Goal: Information Seeking & Learning: Learn about a topic

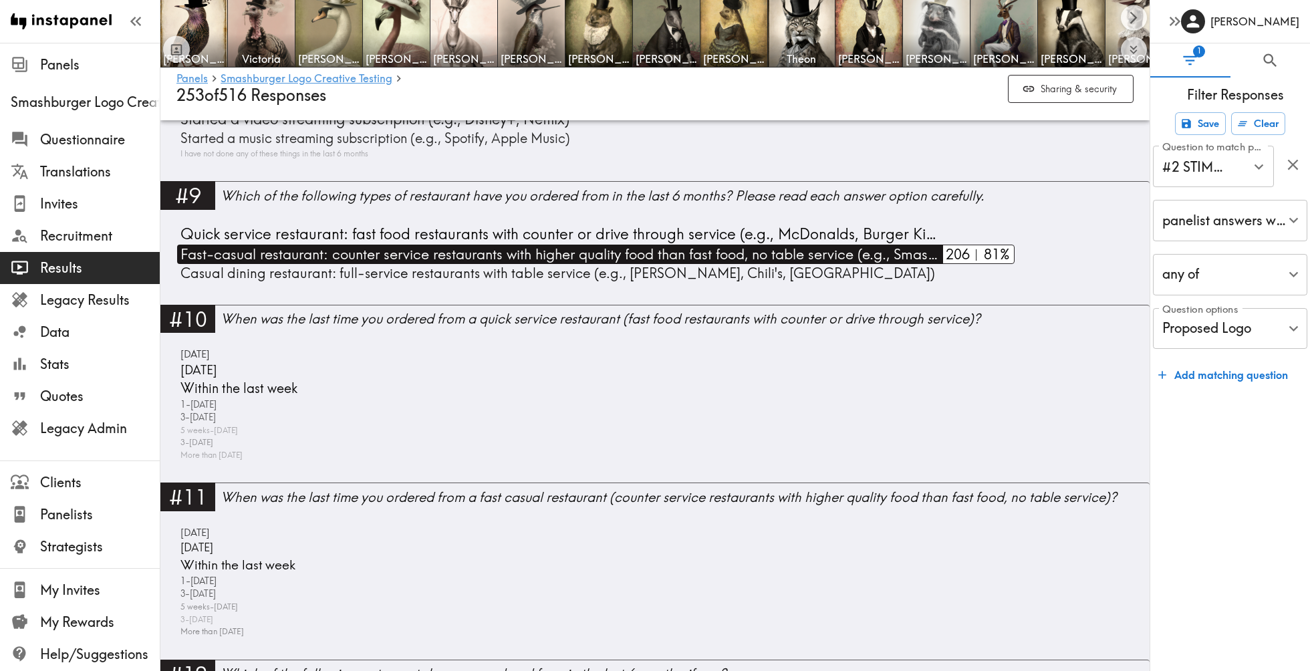
scroll to position [2847, 0]
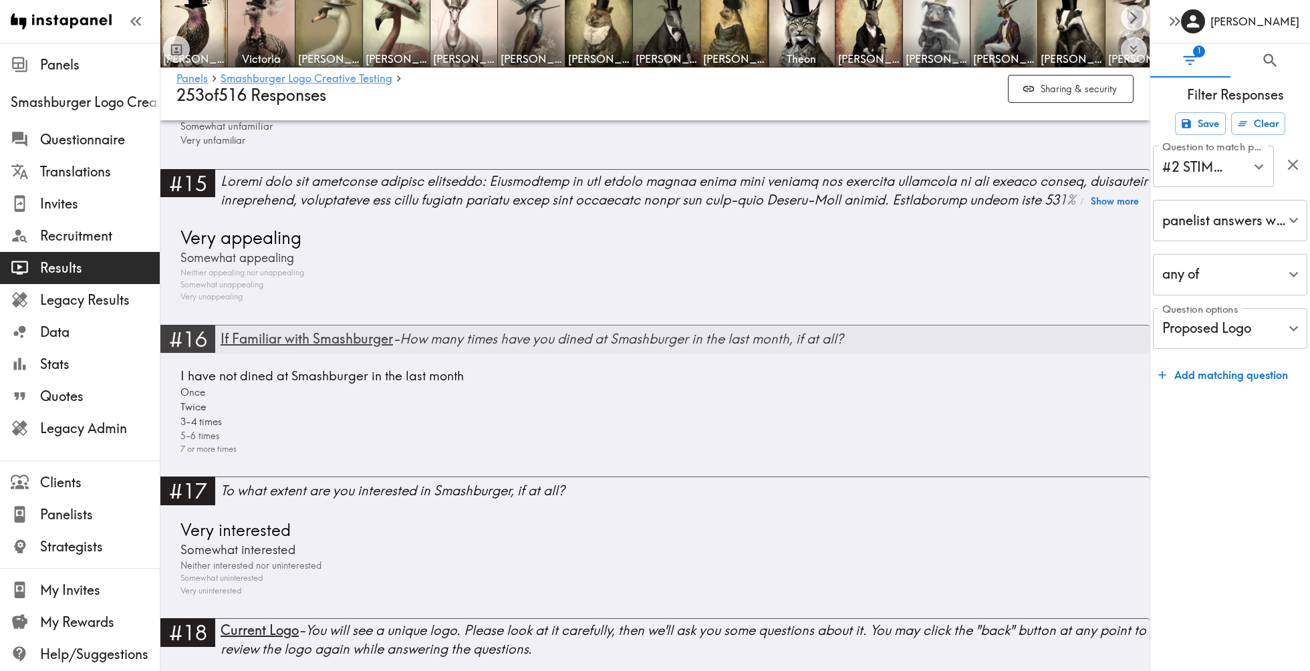
click at [424, 334] on div "If Familiar with Smashburger - How many times have you dined at Smashburger in …" at bounding box center [685, 338] width 929 height 19
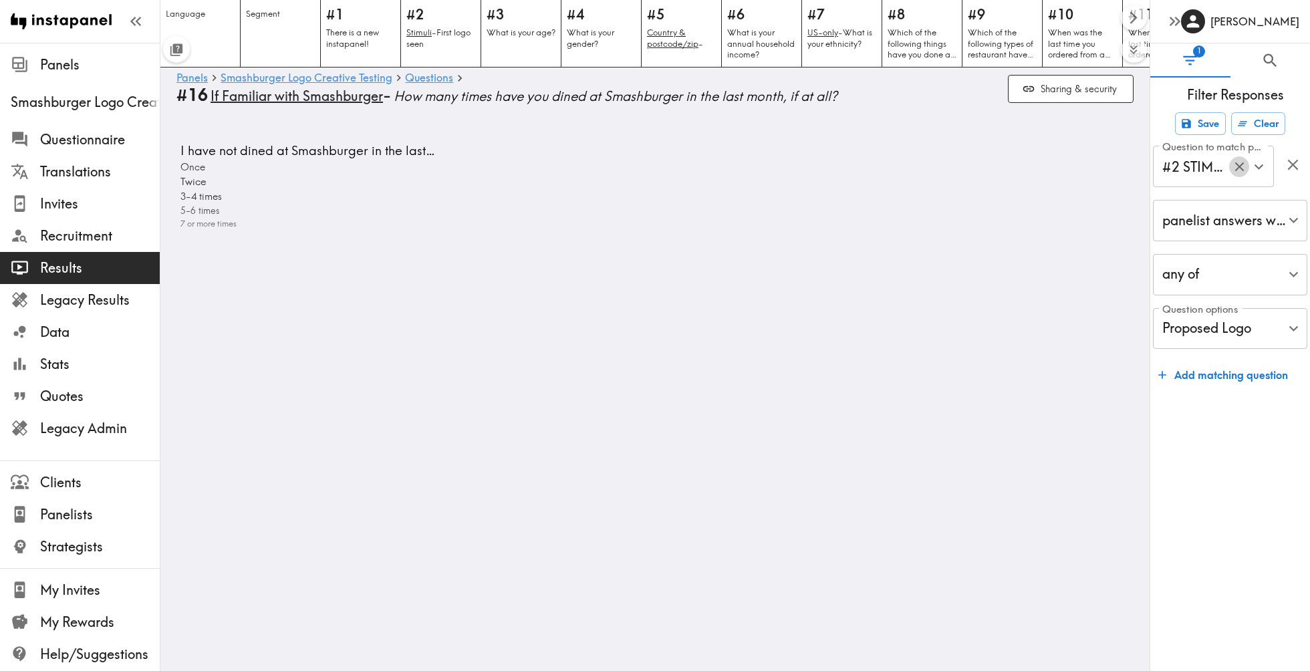
click at [1234, 173] on icon "Clear" at bounding box center [1239, 166] width 15 height 15
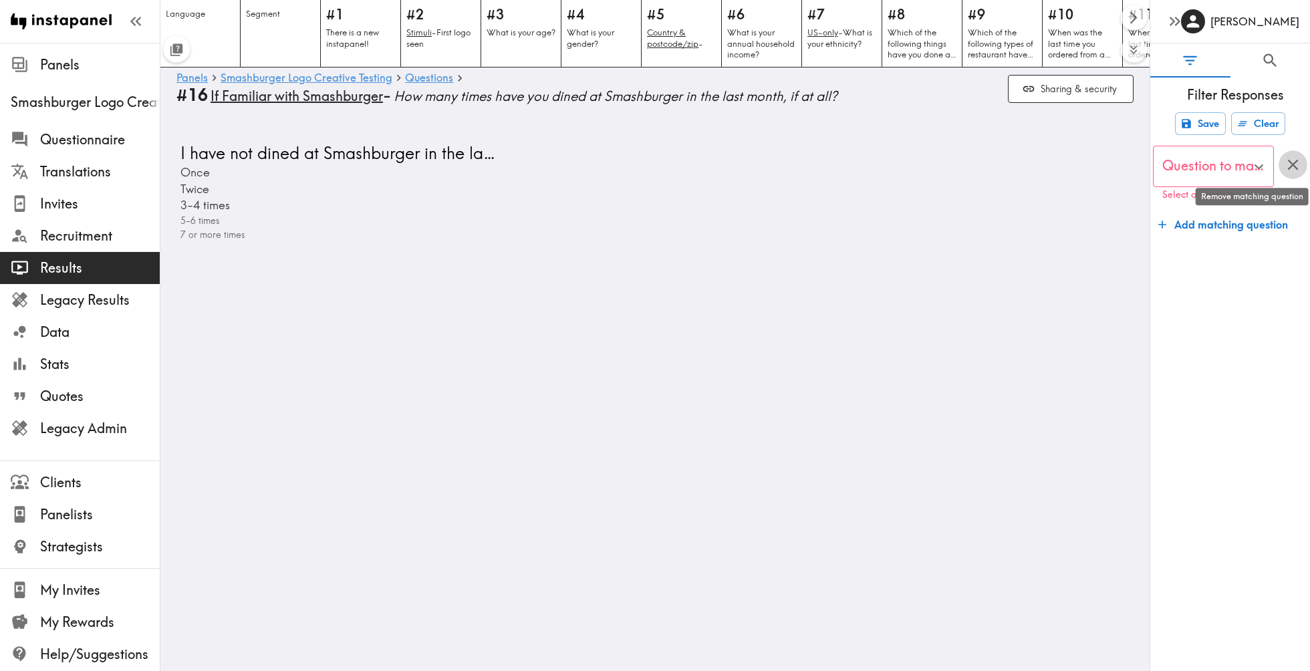
click at [1286, 168] on icon "button" at bounding box center [1293, 165] width 18 height 18
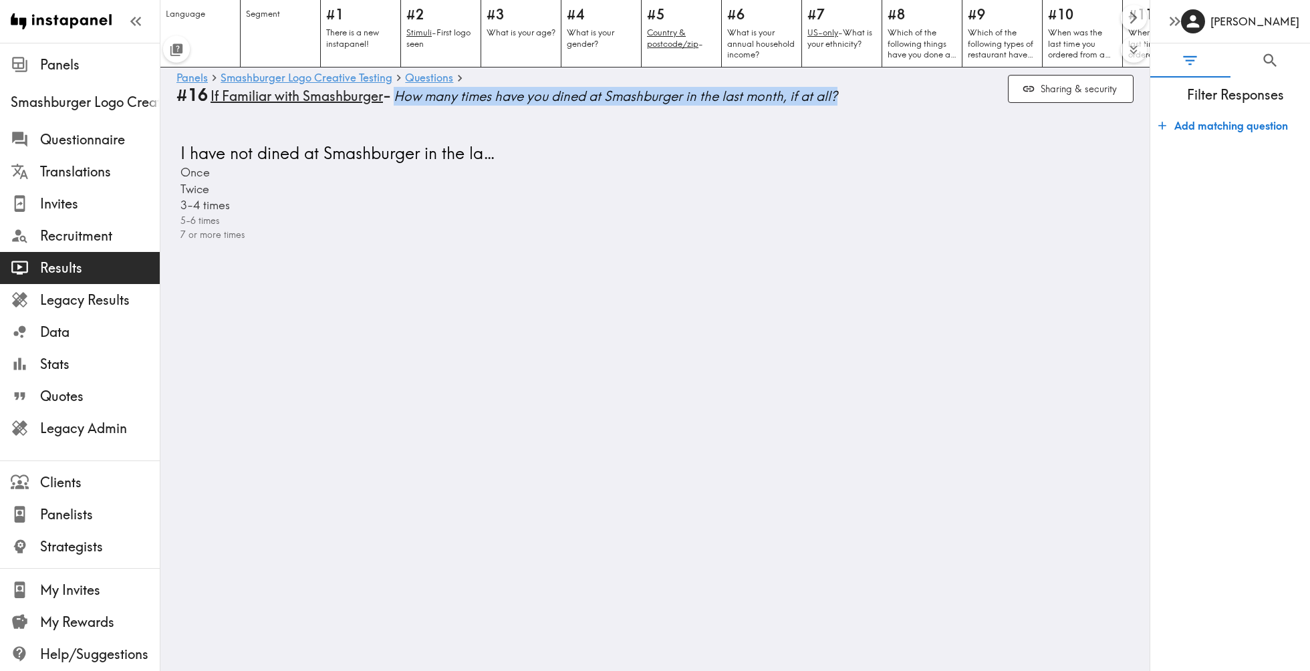
drag, startPoint x: 396, startPoint y: 98, endPoint x: 843, endPoint y: 106, distance: 447.2
click at [843, 106] on div "Panels Smashburger Logo Creative Testing Questions #16 If Familiar with Smashbu…" at bounding box center [654, 88] width 957 height 43
copy span "How many times have you dined at Smashburger in the last month, if at all?"
click at [318, 80] on link "Smashburger Logo Creative Testing" at bounding box center [307, 78] width 172 height 13
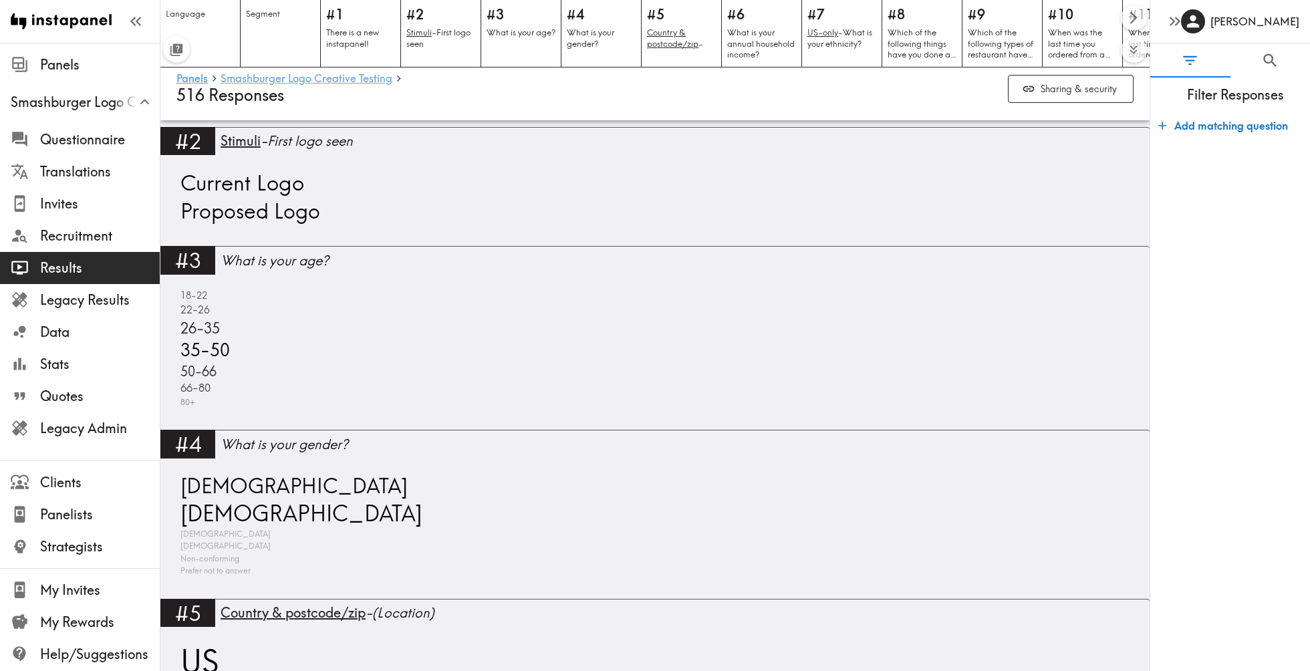
scroll to position [702, 0]
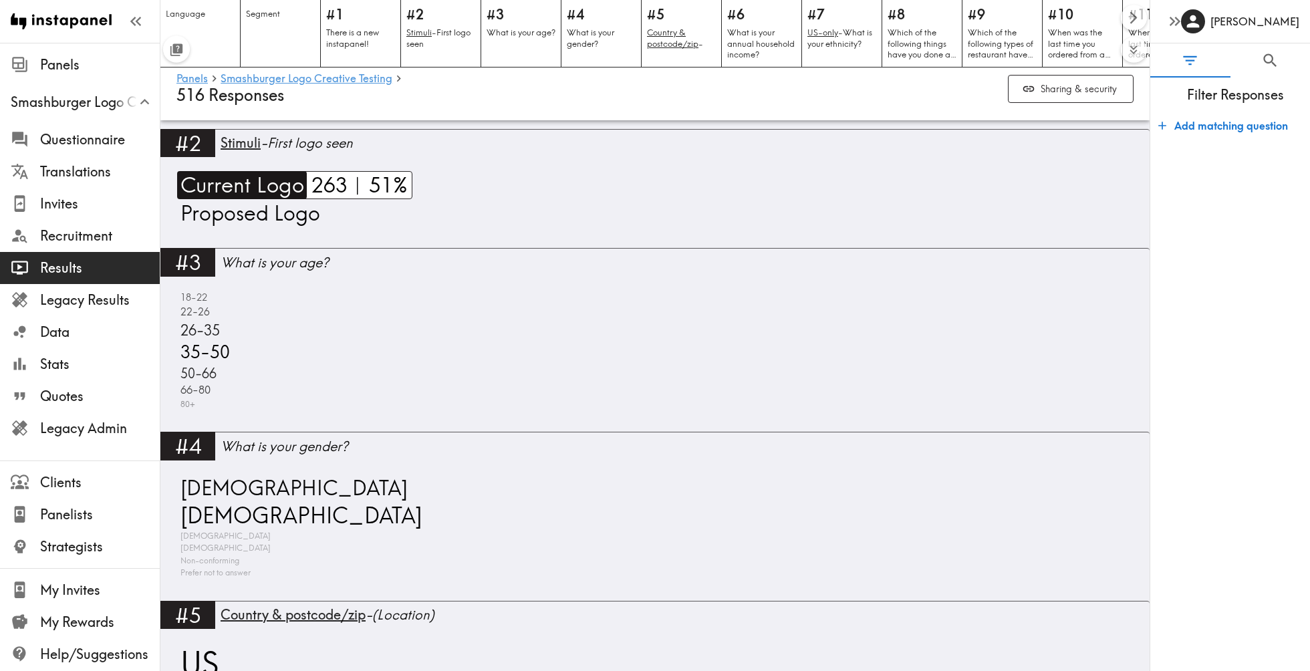
click at [283, 188] on span "Current Logo" at bounding box center [240, 185] width 127 height 28
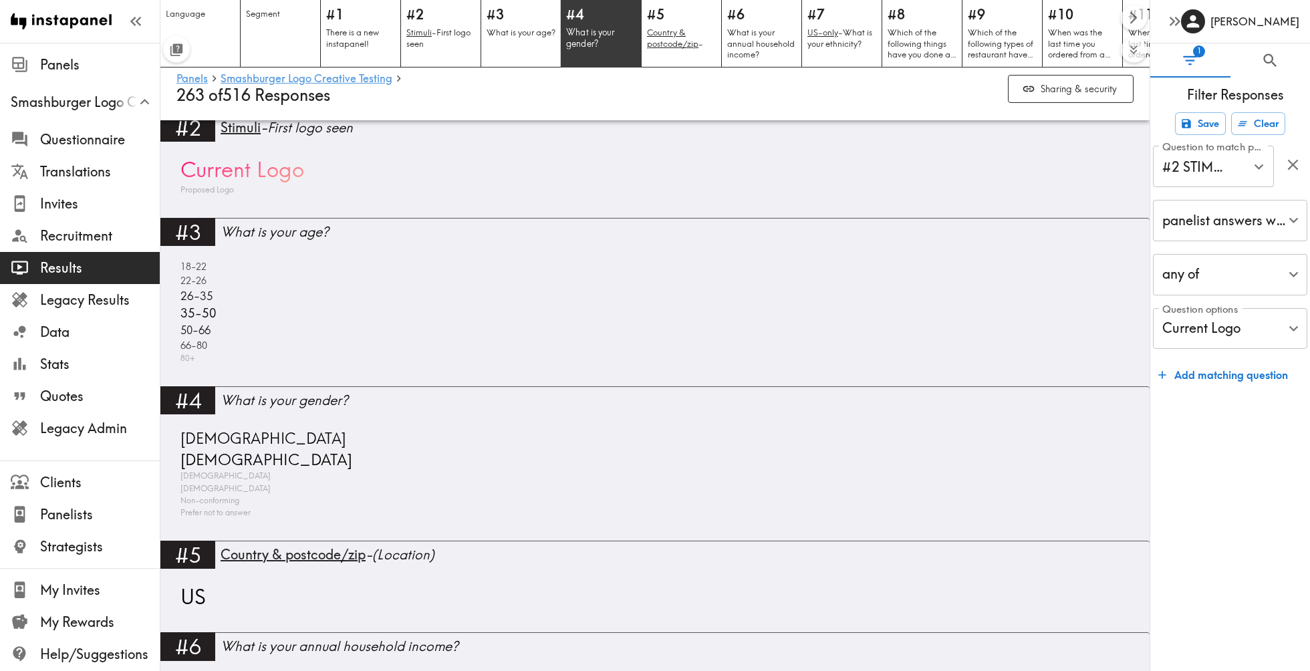
scroll to position [646, 0]
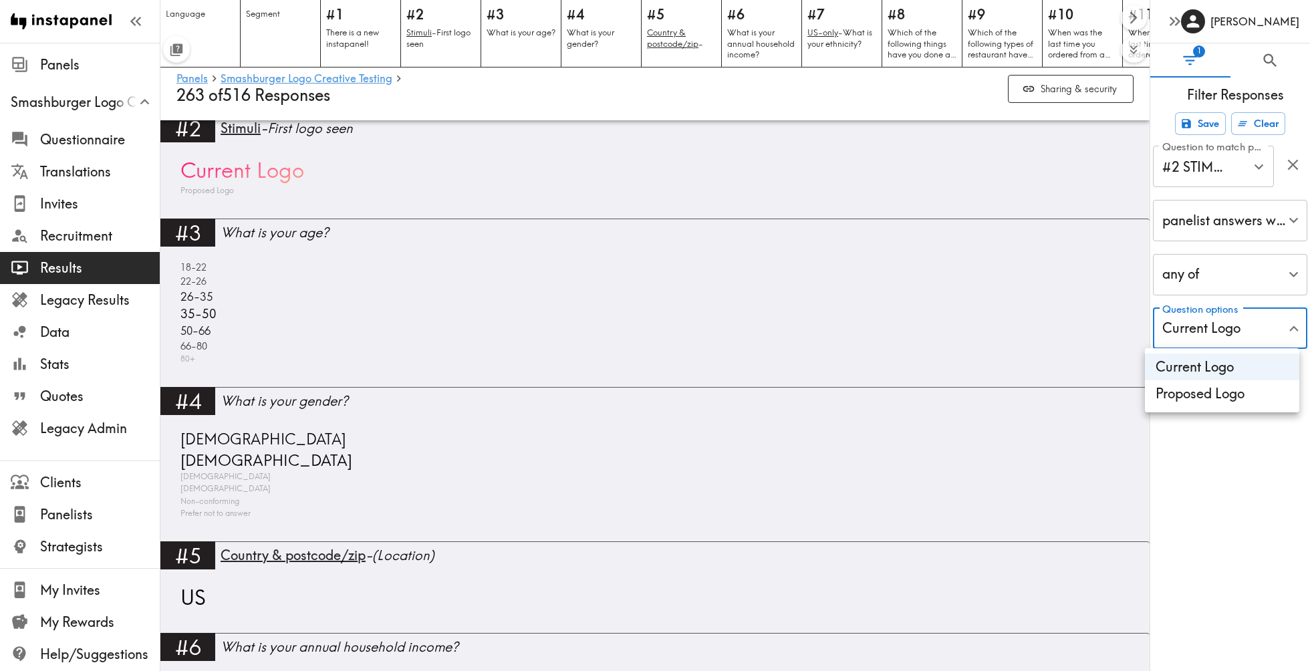
click at [1224, 368] on li "Current Logo" at bounding box center [1222, 367] width 154 height 27
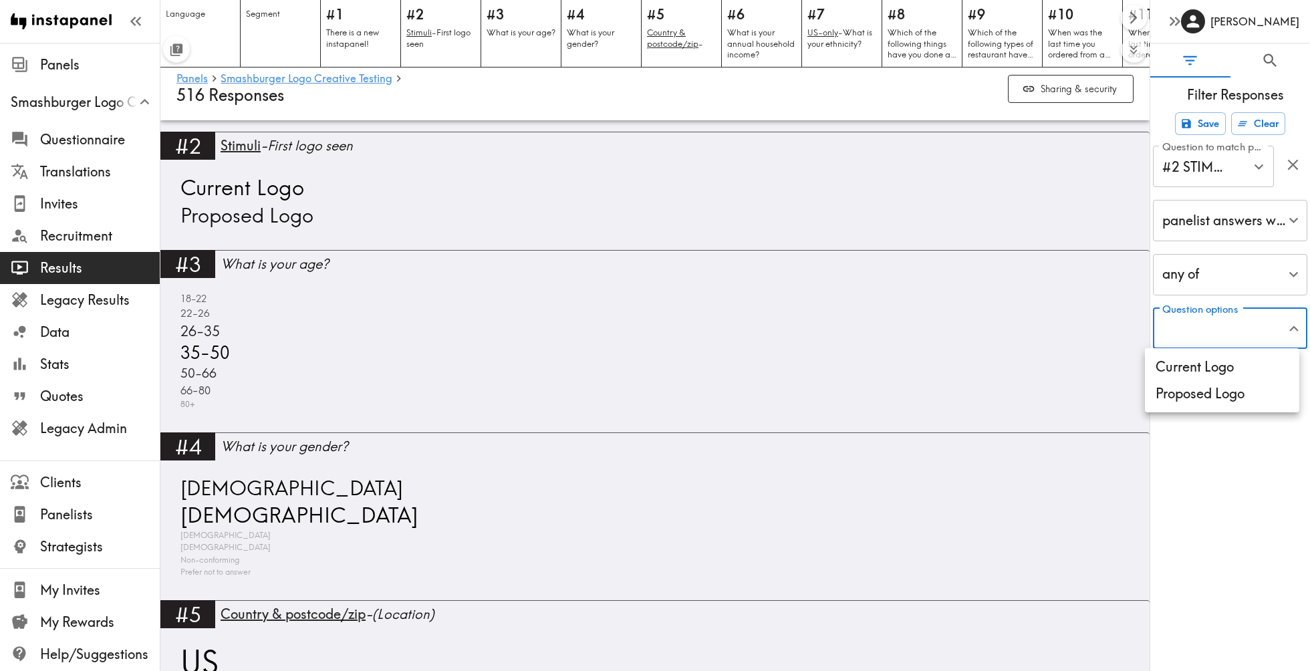
scroll to position [708, 0]
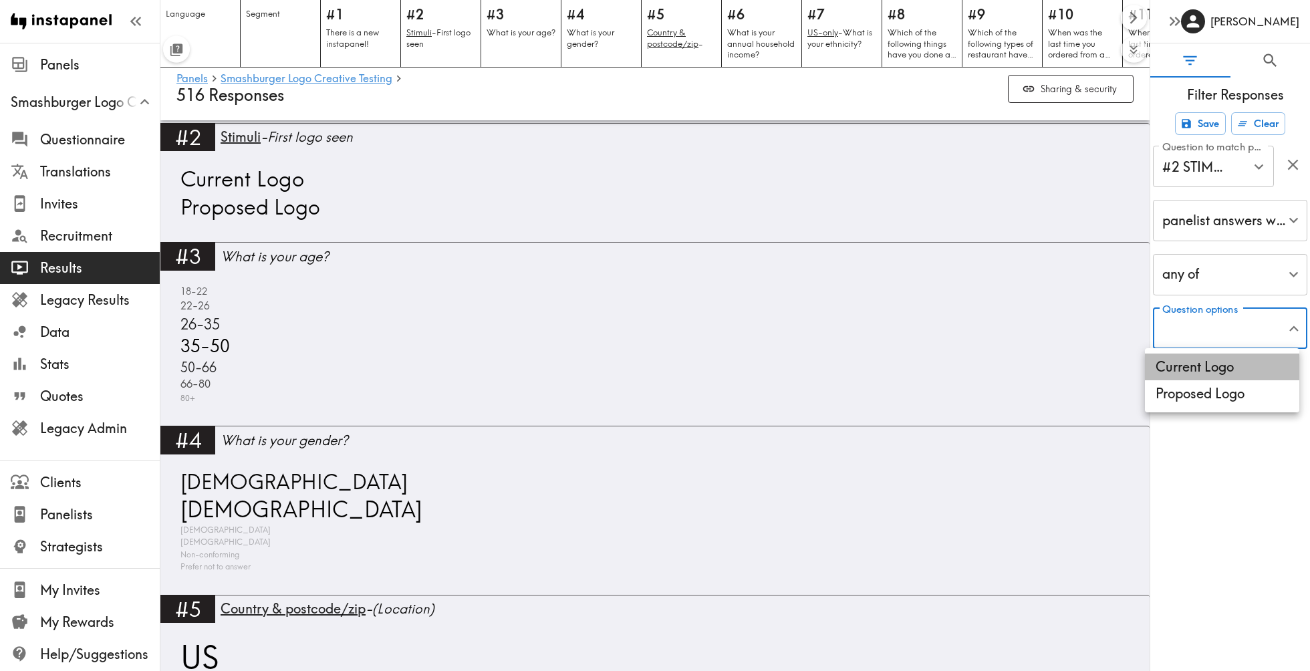
click at [1198, 362] on li "Current Logo" at bounding box center [1222, 367] width 154 height 27
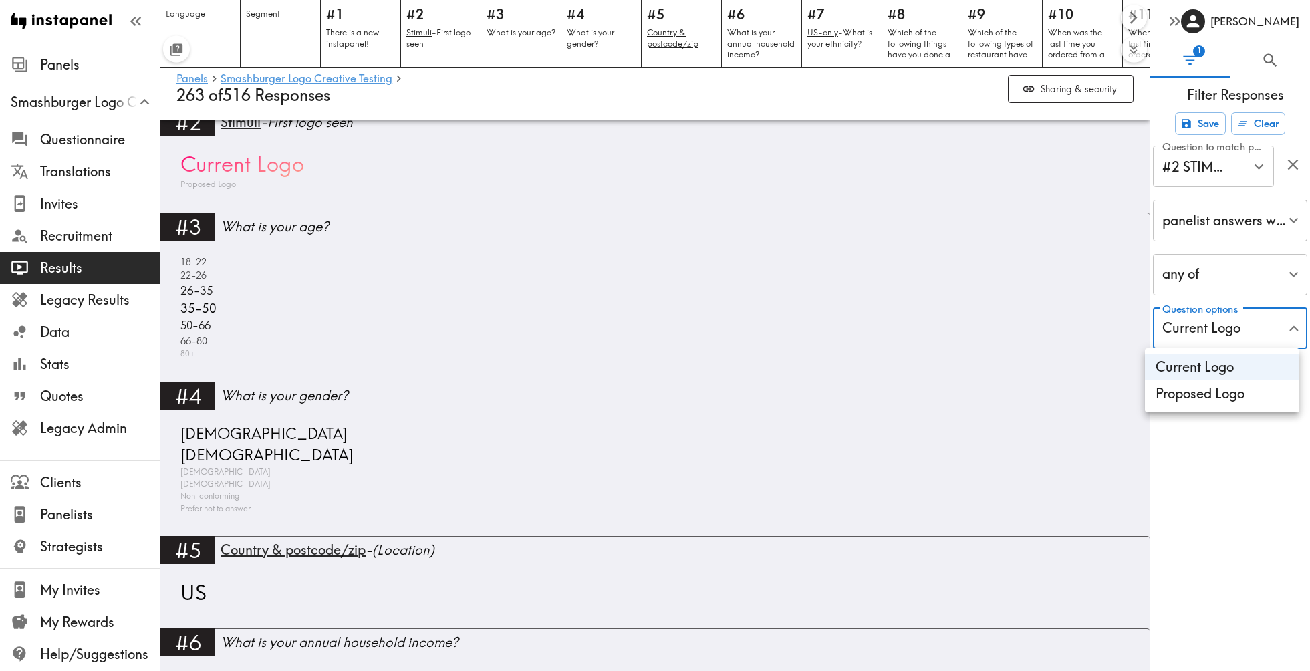
scroll to position [646, 0]
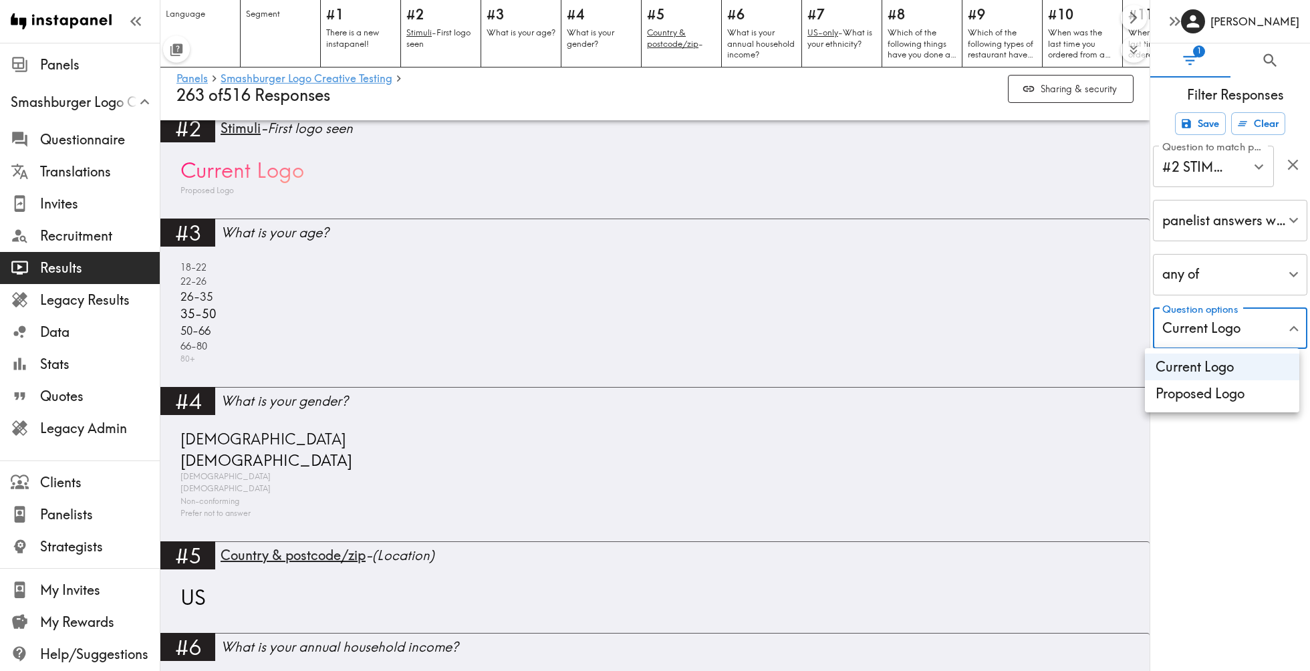
click at [484, 476] on div at bounding box center [655, 335] width 1310 height 671
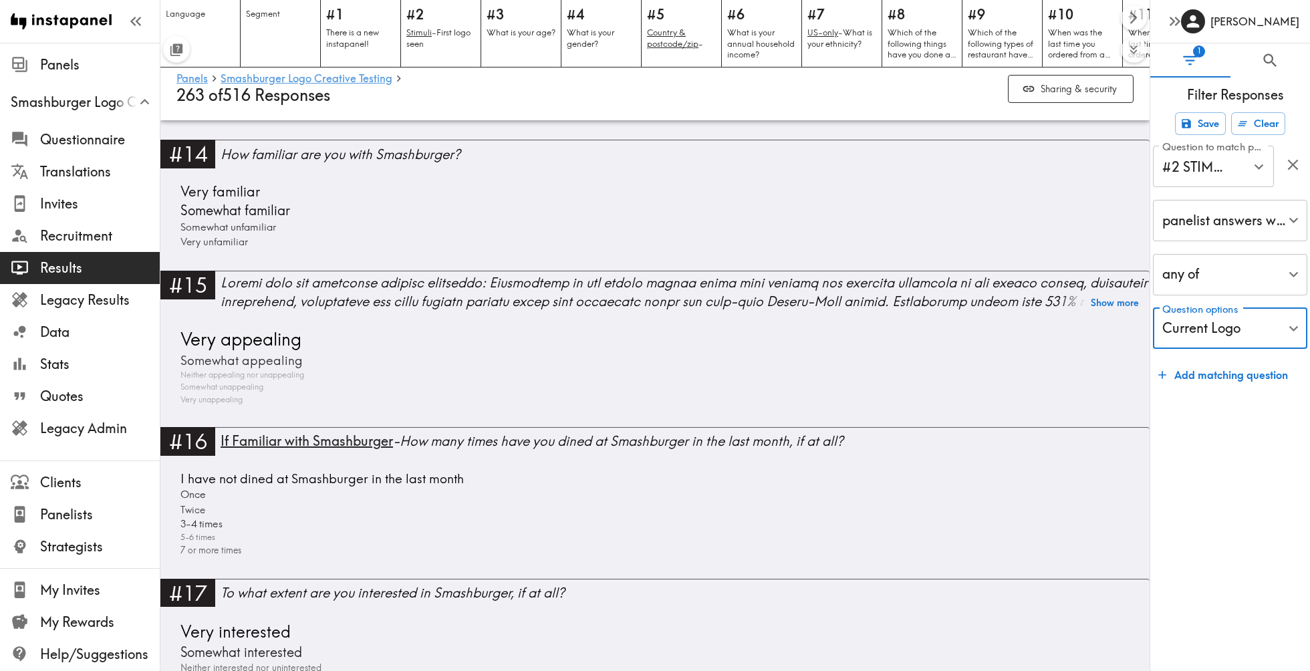
scroll to position [2761, 0]
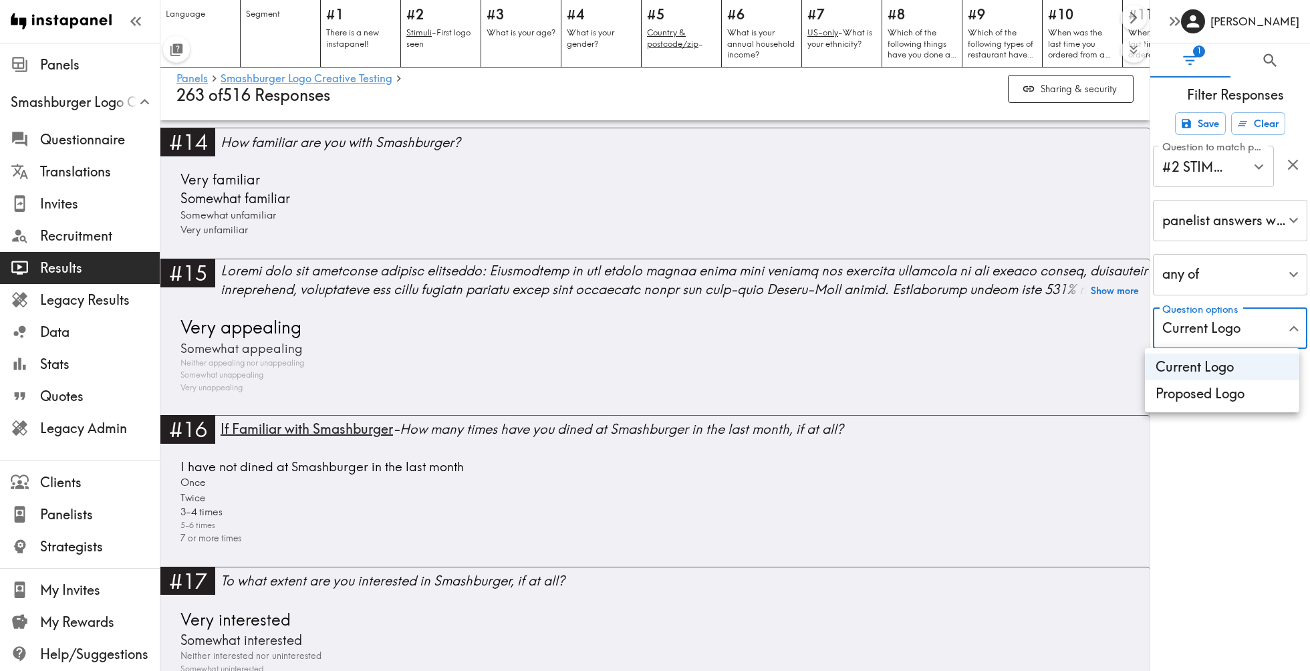
click at [1222, 390] on li "Proposed Logo" at bounding box center [1222, 393] width 154 height 27
click at [1217, 366] on li "Current Logo" at bounding box center [1222, 367] width 154 height 27
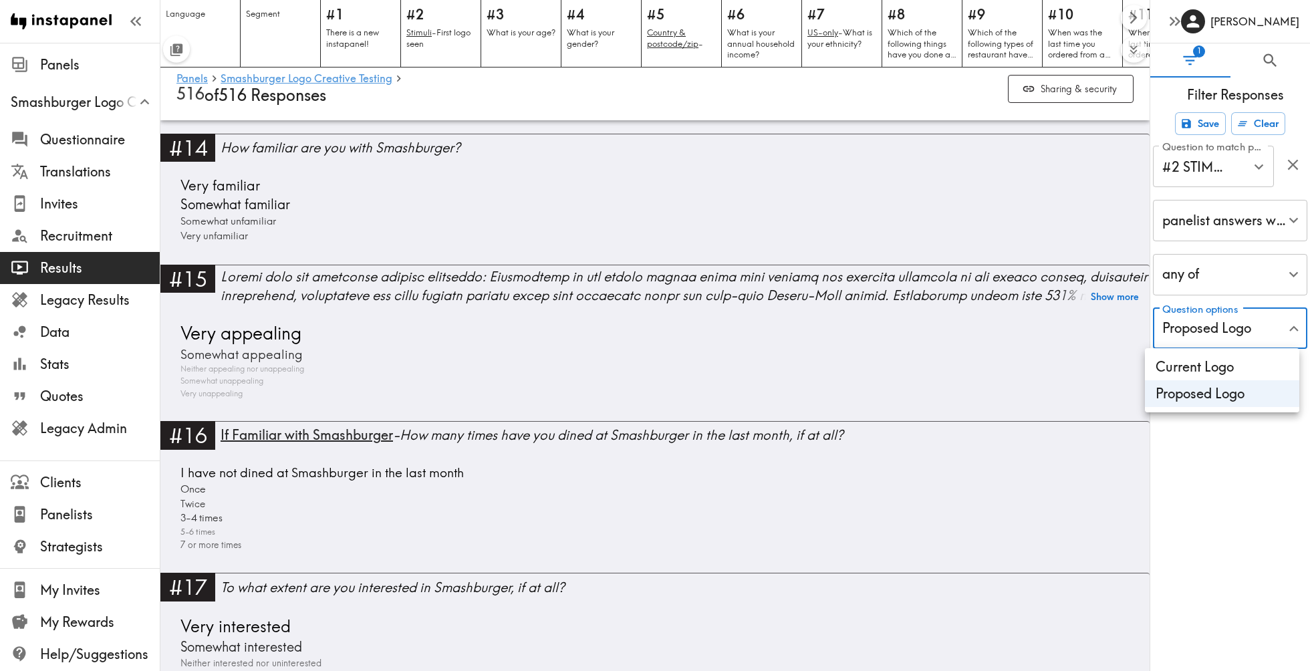
type input "b9e8defd-f119-4d9b-b814-ea898500b1b5"
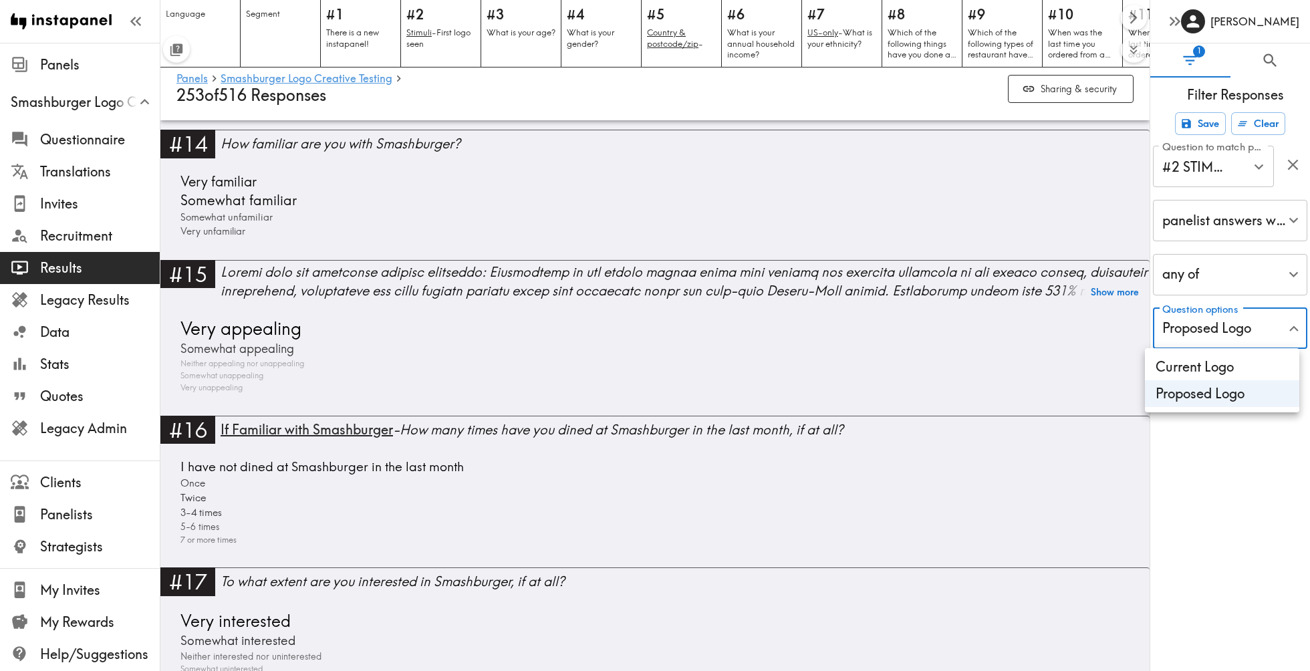
scroll to position [2756, 0]
click at [560, 418] on div at bounding box center [655, 335] width 1310 height 671
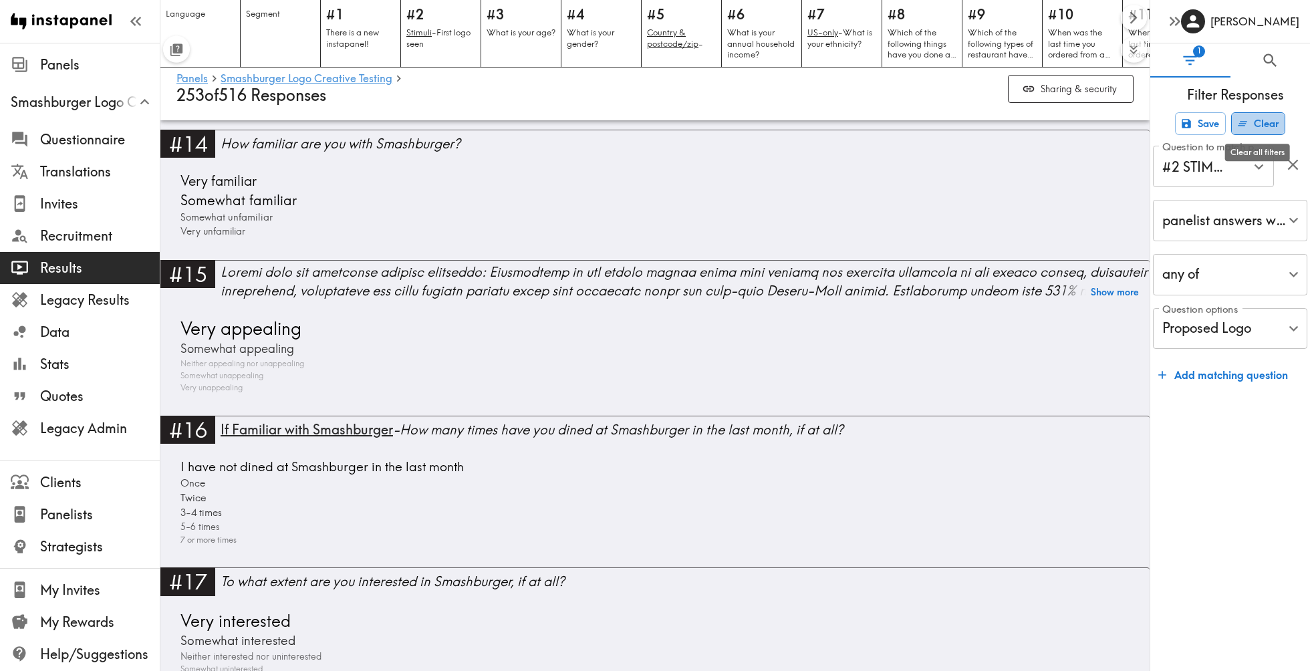
click at [1275, 126] on button "Clear" at bounding box center [1258, 123] width 54 height 23
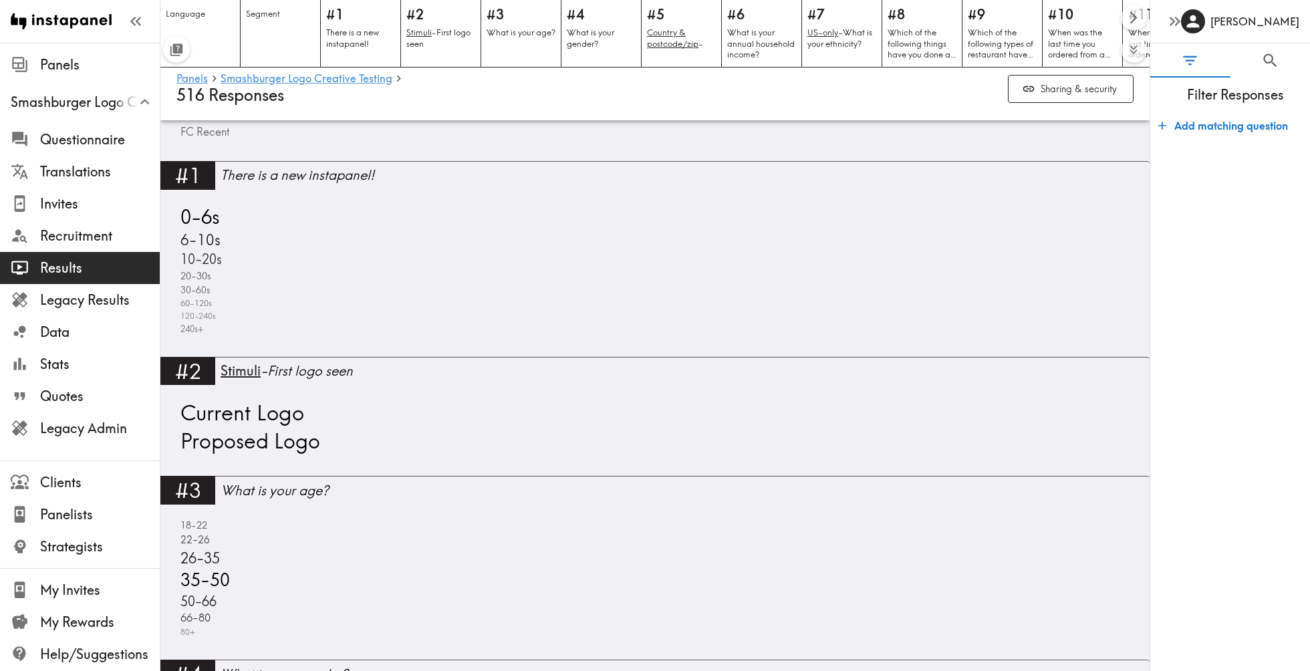
scroll to position [549, 0]
